Goal: Information Seeking & Learning: Learn about a topic

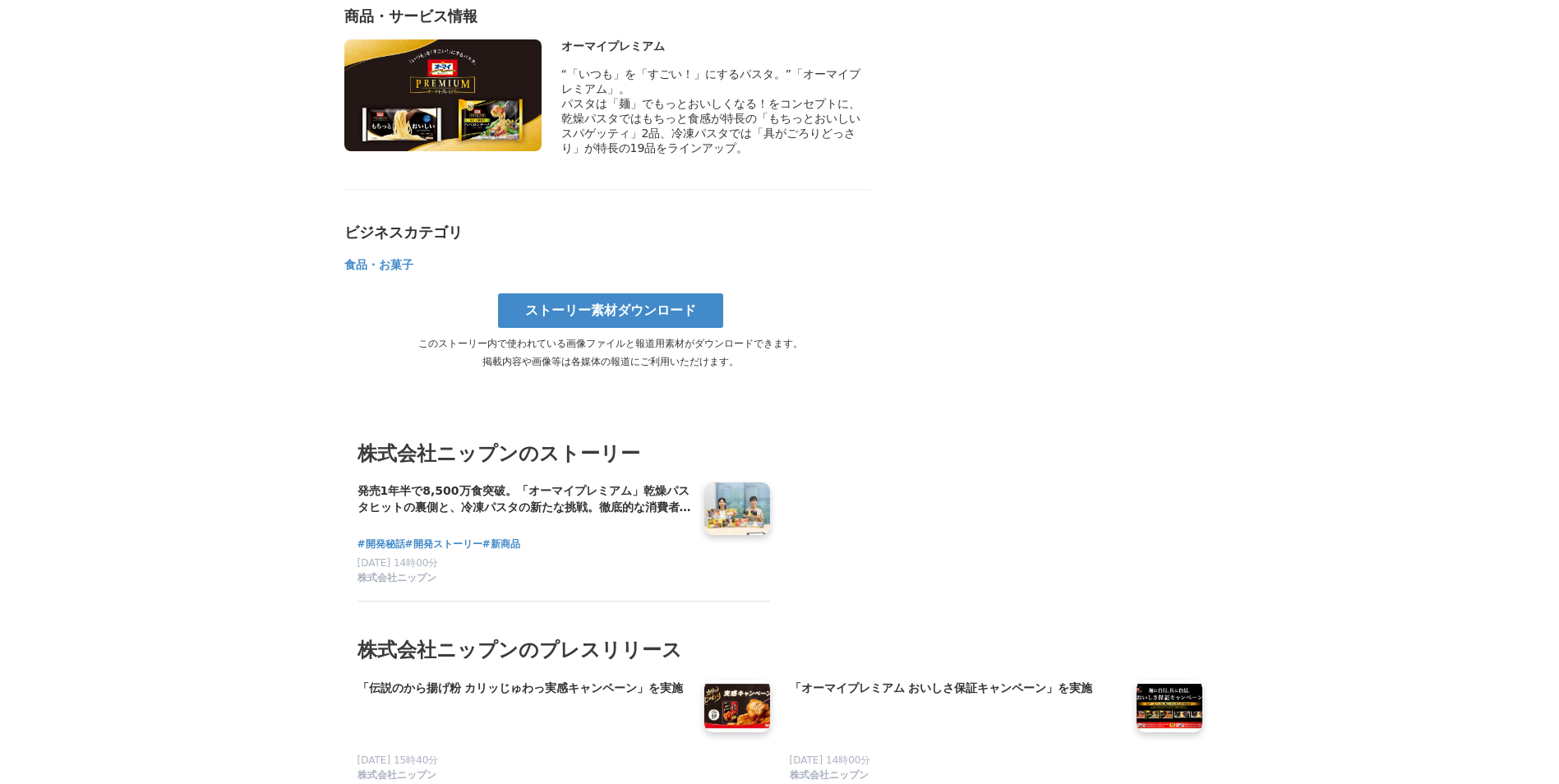
scroll to position [8500, 0]
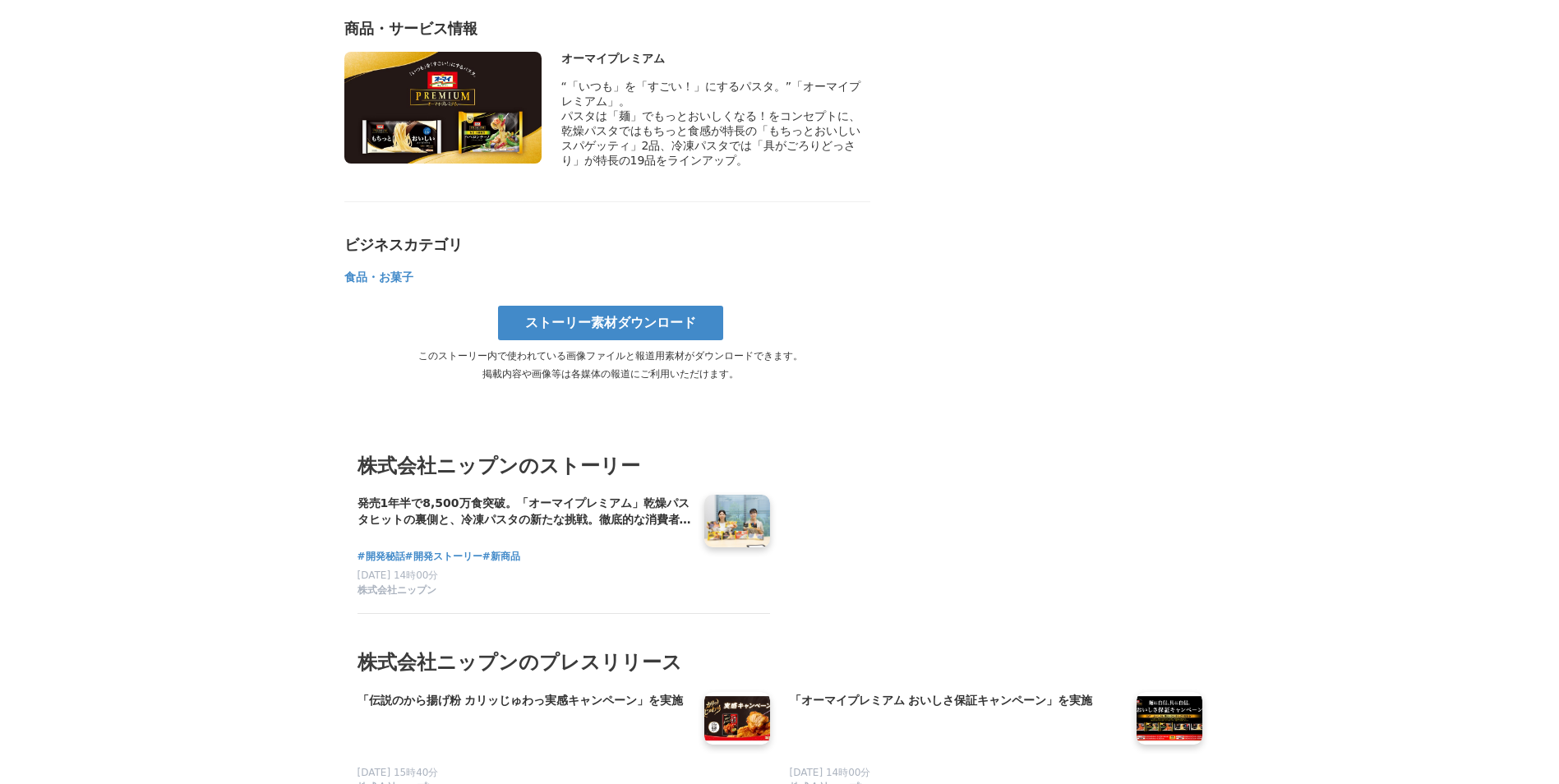
drag, startPoint x: 459, startPoint y: 413, endPoint x: 458, endPoint y: 405, distance: 8.1
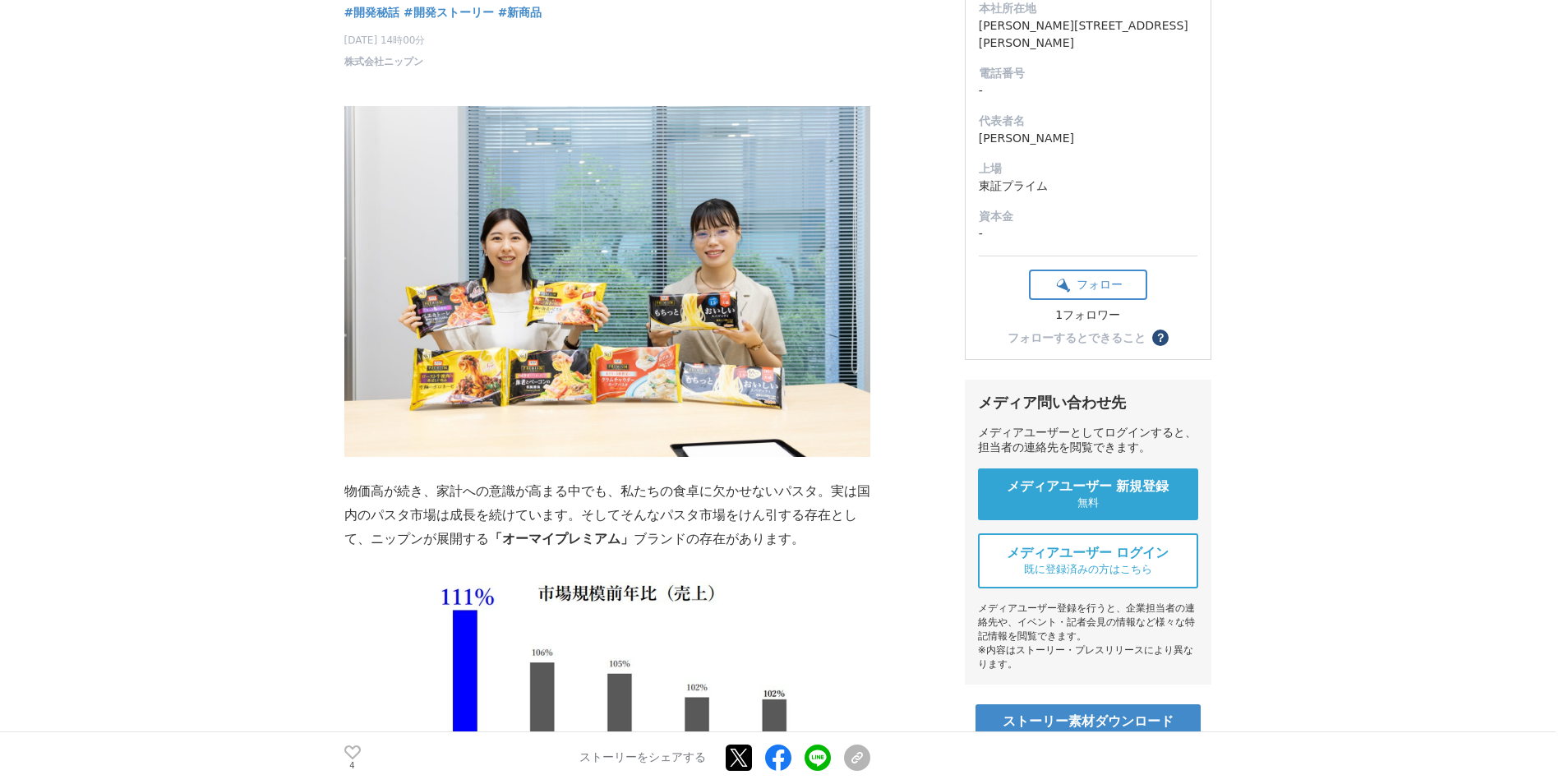
scroll to position [0, 0]
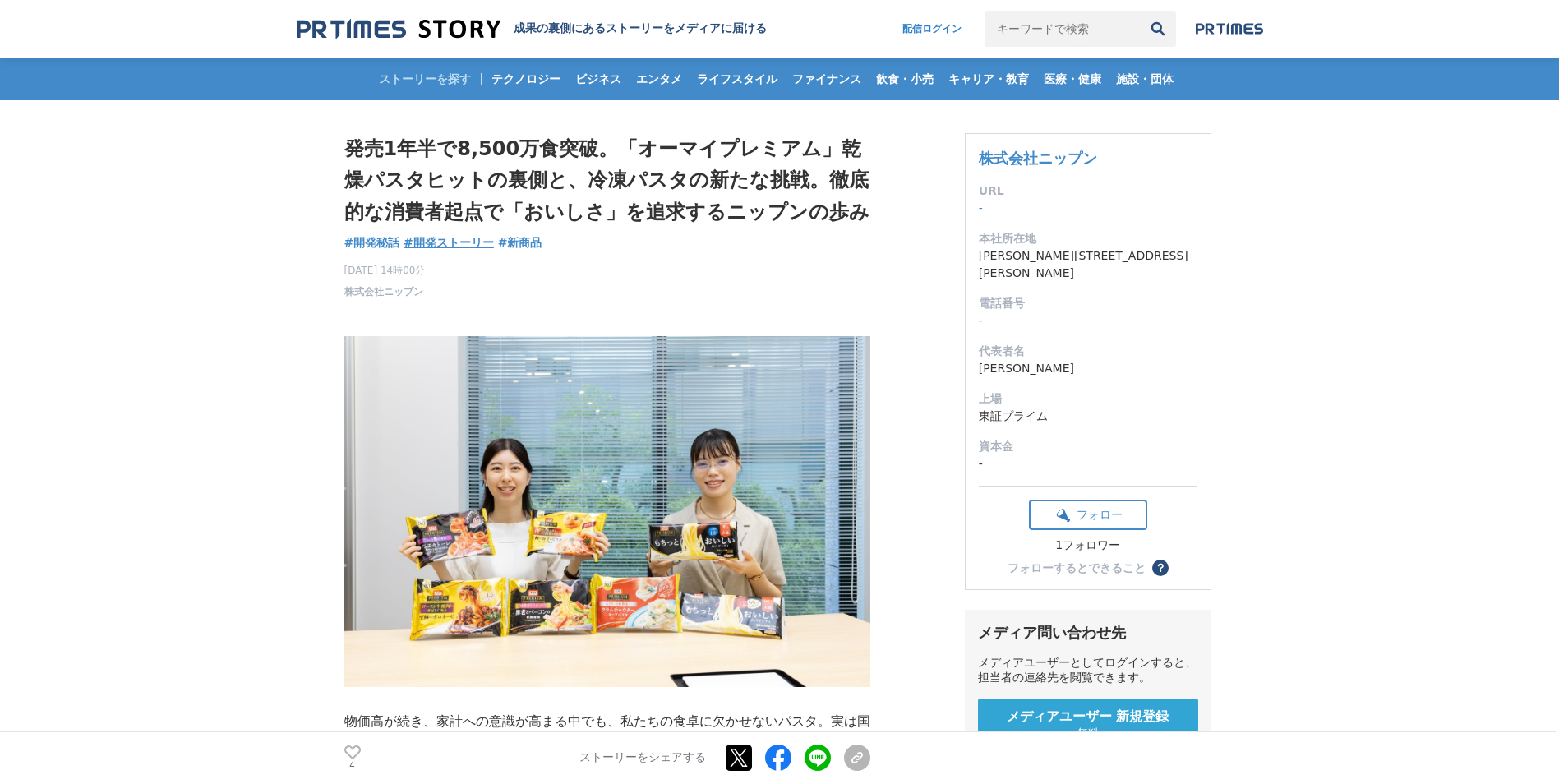
click at [482, 242] on span "#開発ストーリー" at bounding box center [448, 242] width 90 height 15
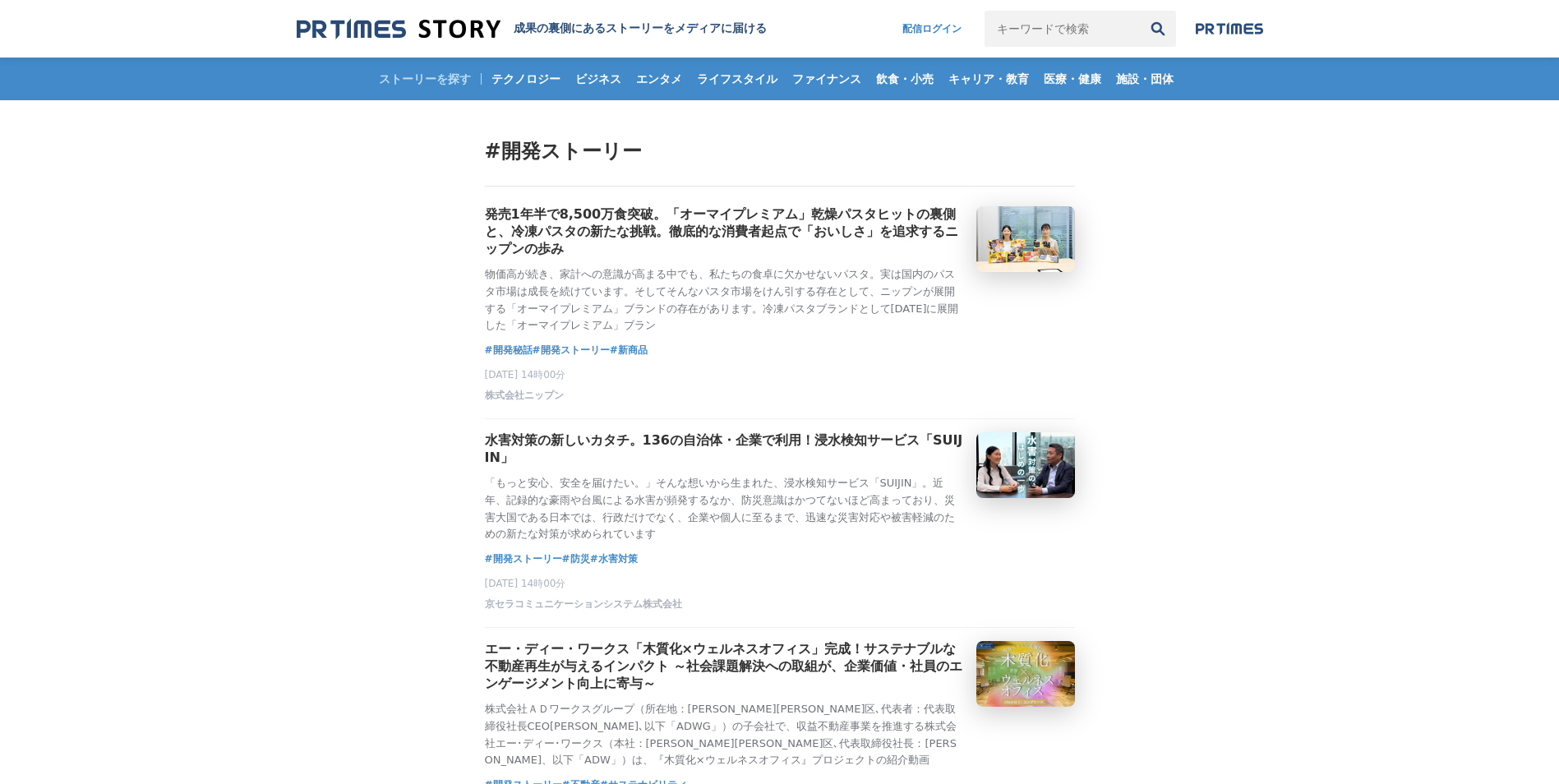
click at [1052, 28] on input "キーワードで検索" at bounding box center [1062, 28] width 156 height 36
type input "え"
type input "エスビー食品"
click at [1139, 10] on button "検索" at bounding box center [1157, 28] width 36 height 36
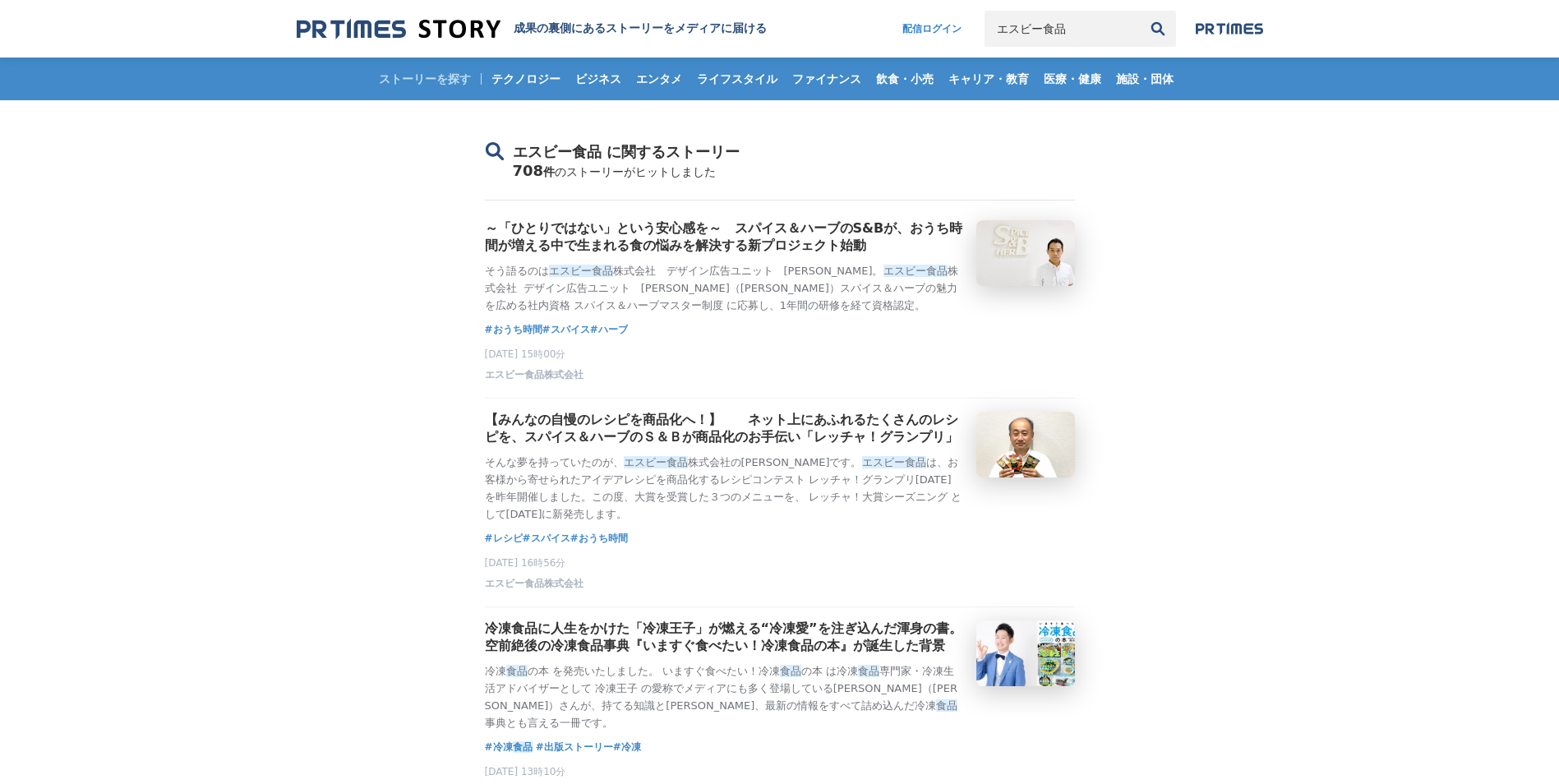
click at [1074, 26] on input "エスビー食品" at bounding box center [1062, 28] width 156 height 36
type input "エ"
type input "ウェルナ"
click at [1139, 10] on button "検索" at bounding box center [1157, 28] width 36 height 36
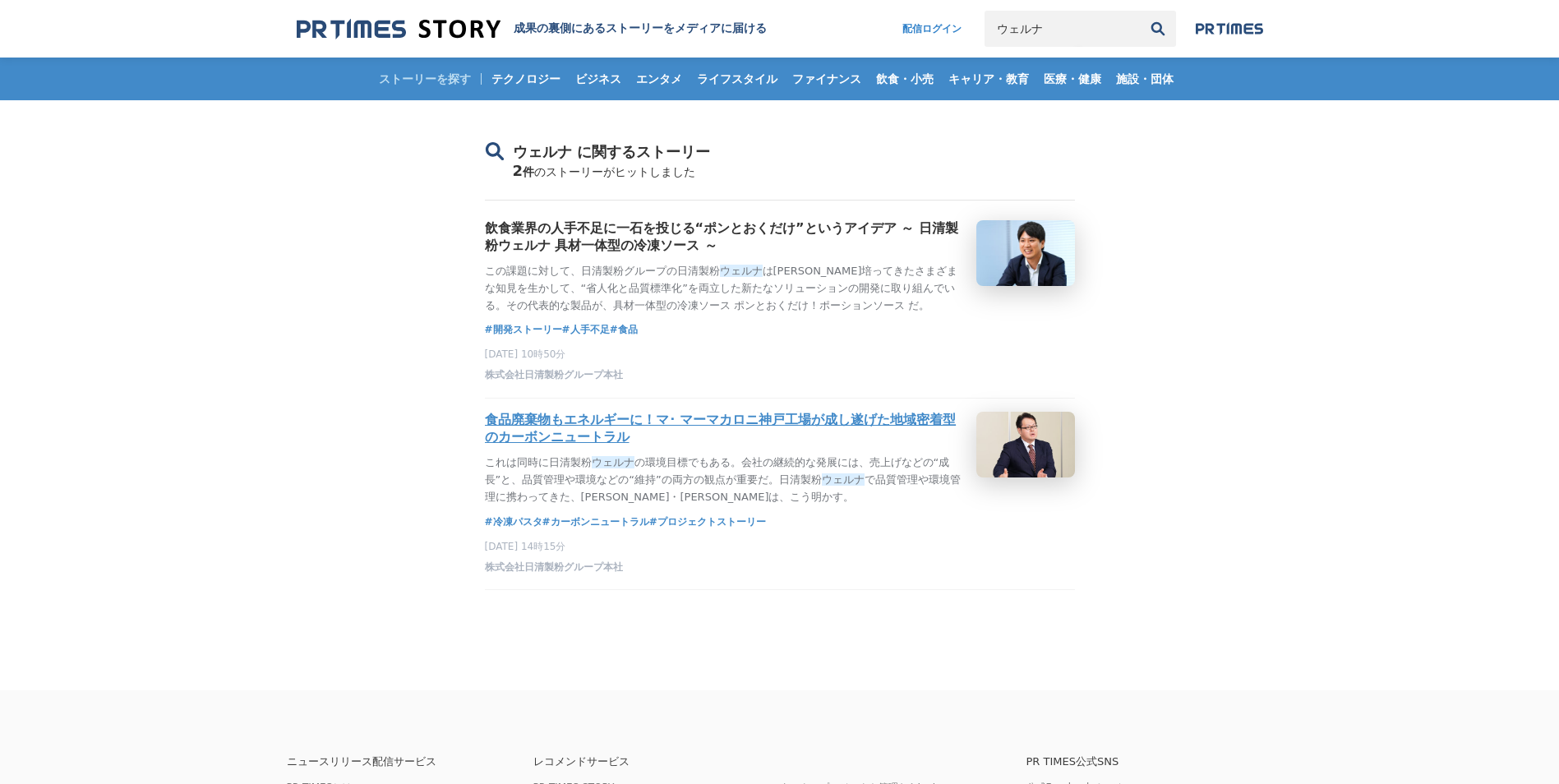
click at [649, 434] on h3 "食品廃棄物もエネルギーに！マ･ マーマカロニ神戸工場が成し遂げた地域密着型のカーボンニュートラル" at bounding box center [724, 428] width 478 height 34
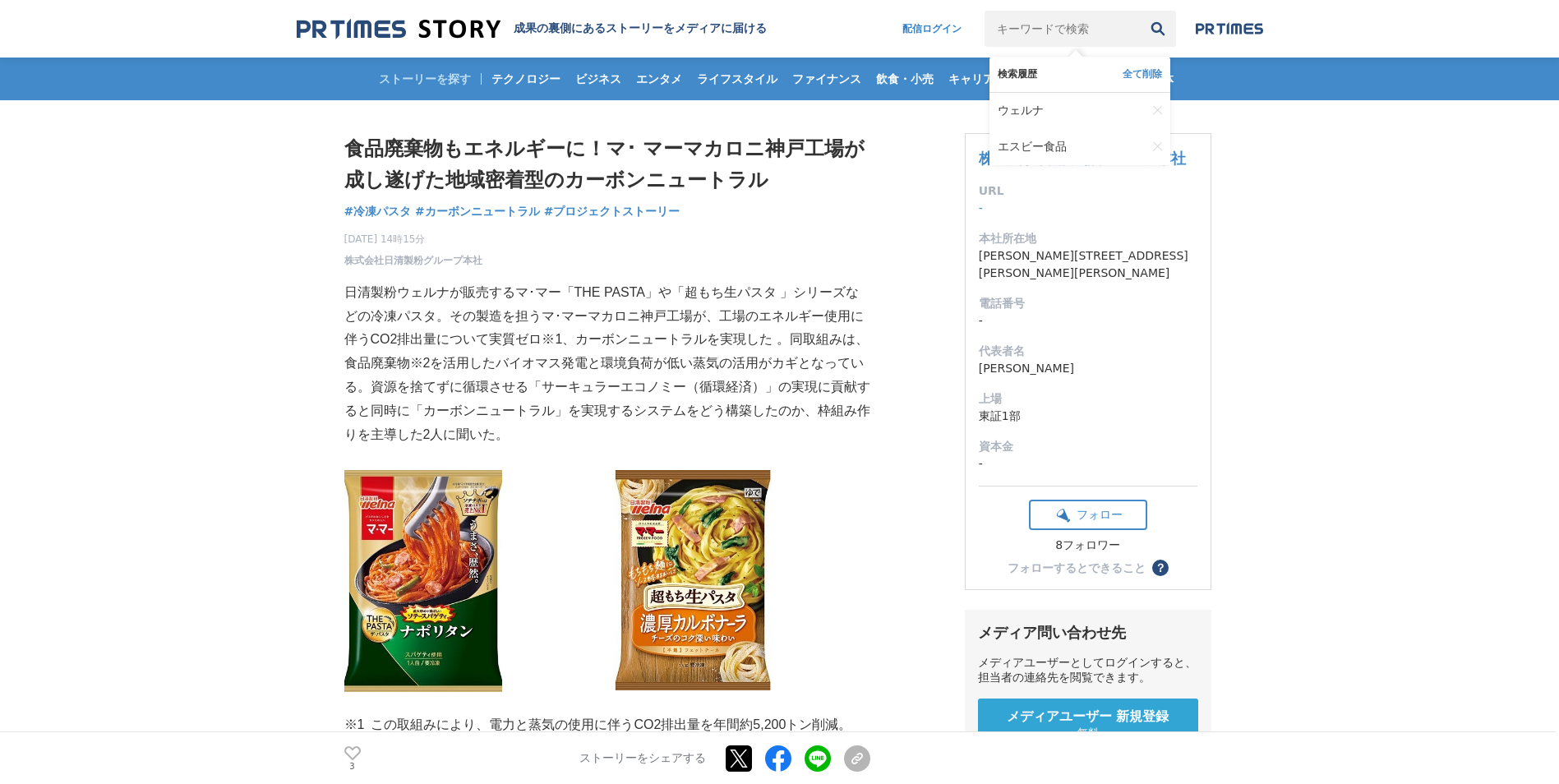
click at [1064, 31] on input "キーワードで検索" at bounding box center [1062, 28] width 156 height 36
type input "じ"
type input "味の素"
click at [1139, 10] on button "検索" at bounding box center [1157, 28] width 36 height 36
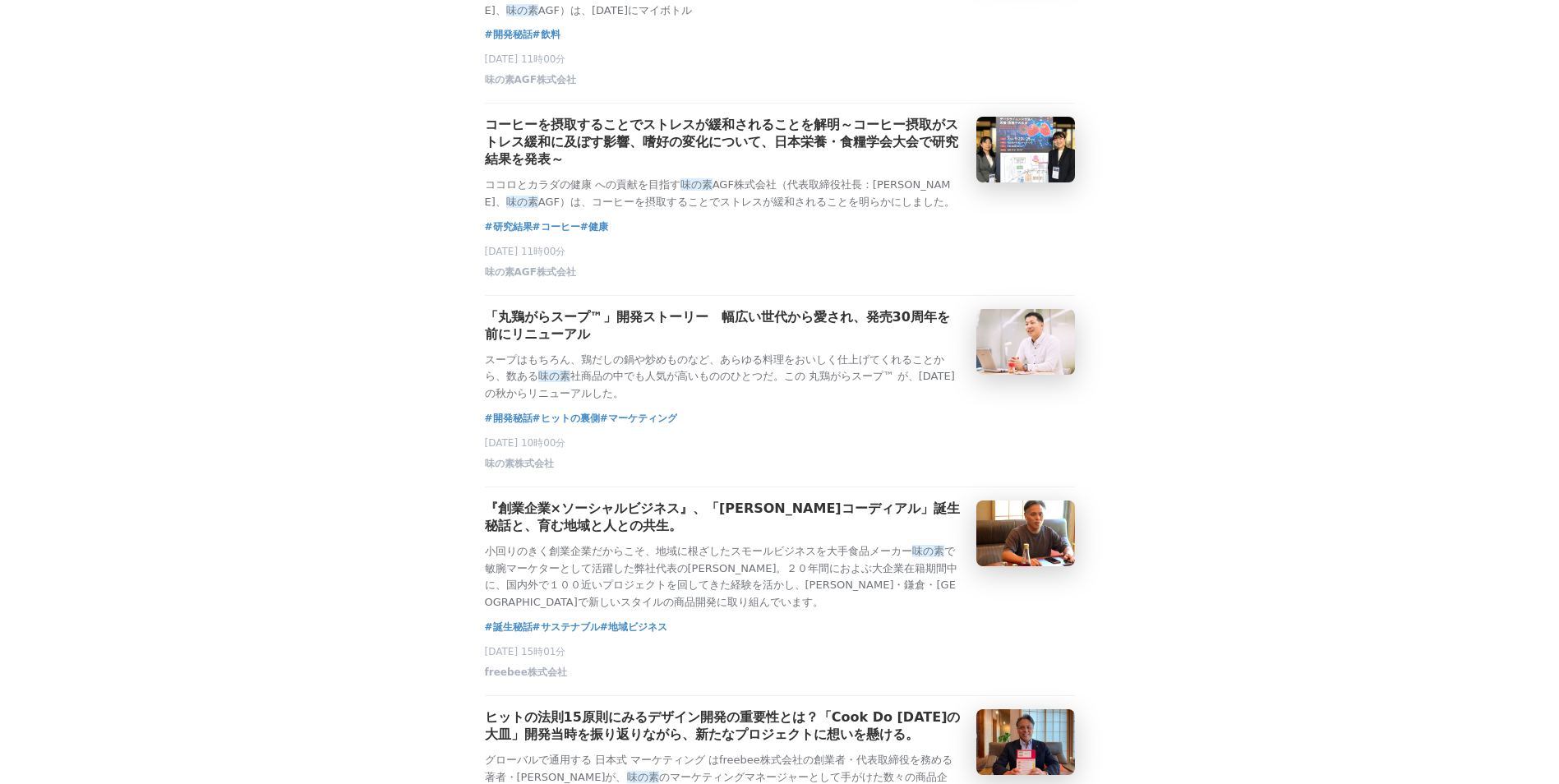
scroll to position [739, 0]
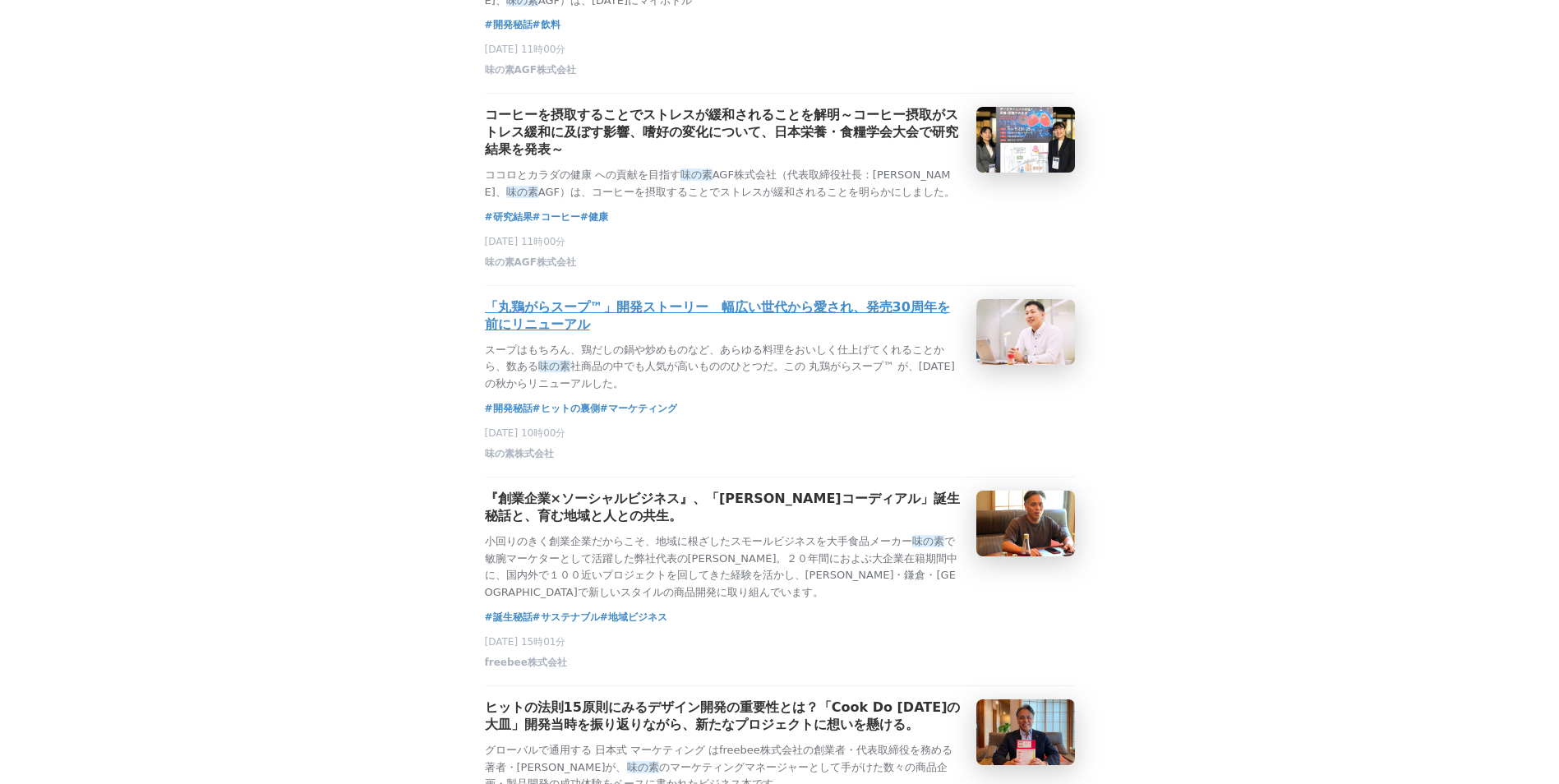
click at [503, 334] on h3 "「丸鶏がらスープ™」開発ストーリー　幅広い世代から愛され、発売30周年を前にリニューアル" at bounding box center [724, 316] width 478 height 34
